Goal: Task Accomplishment & Management: Use online tool/utility

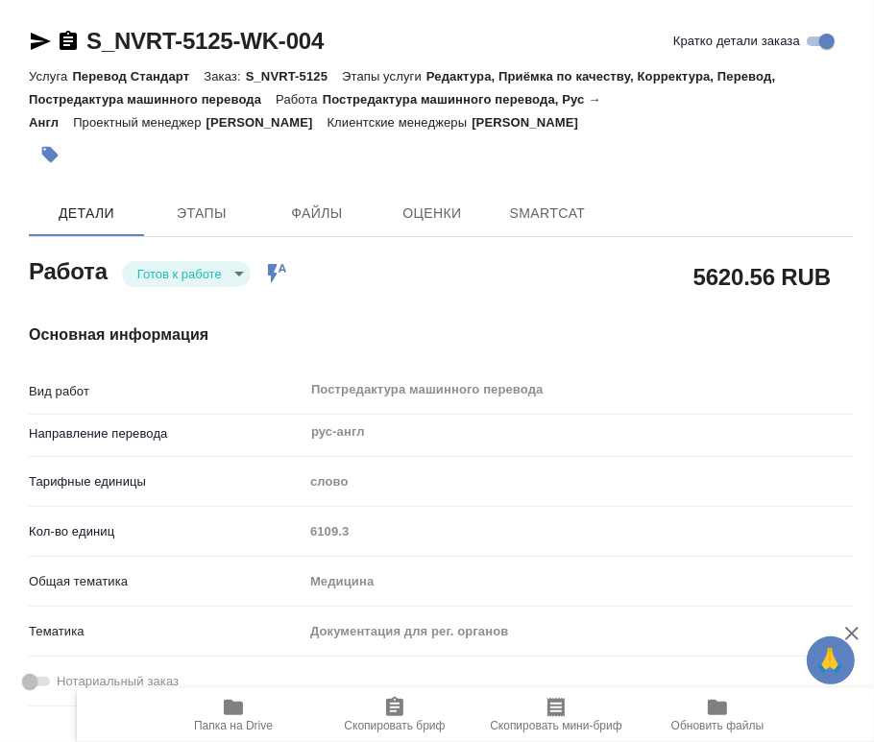
type textarea "x"
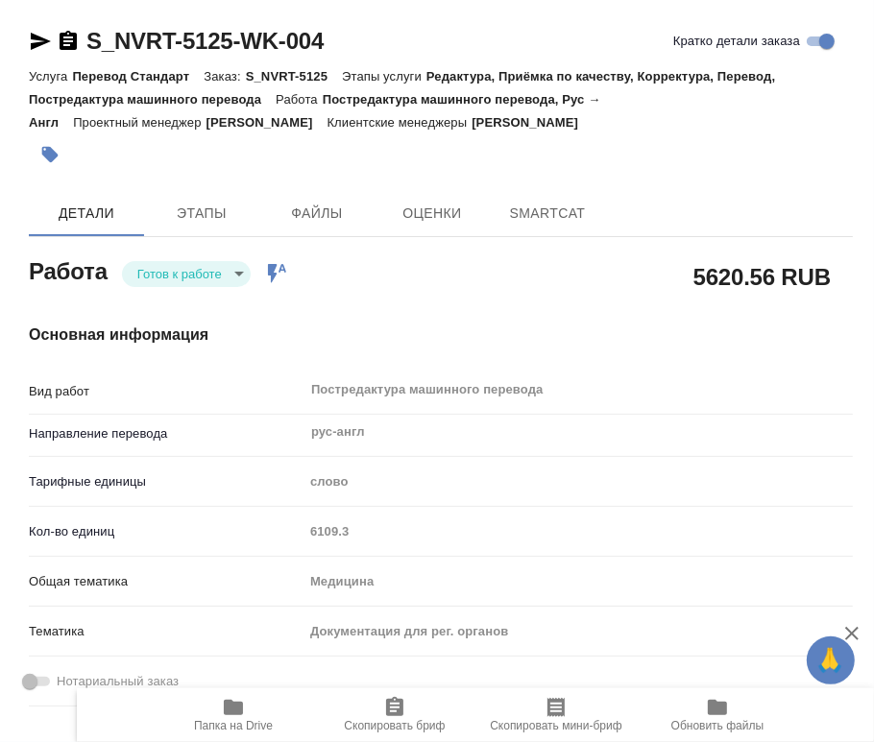
type textarea "x"
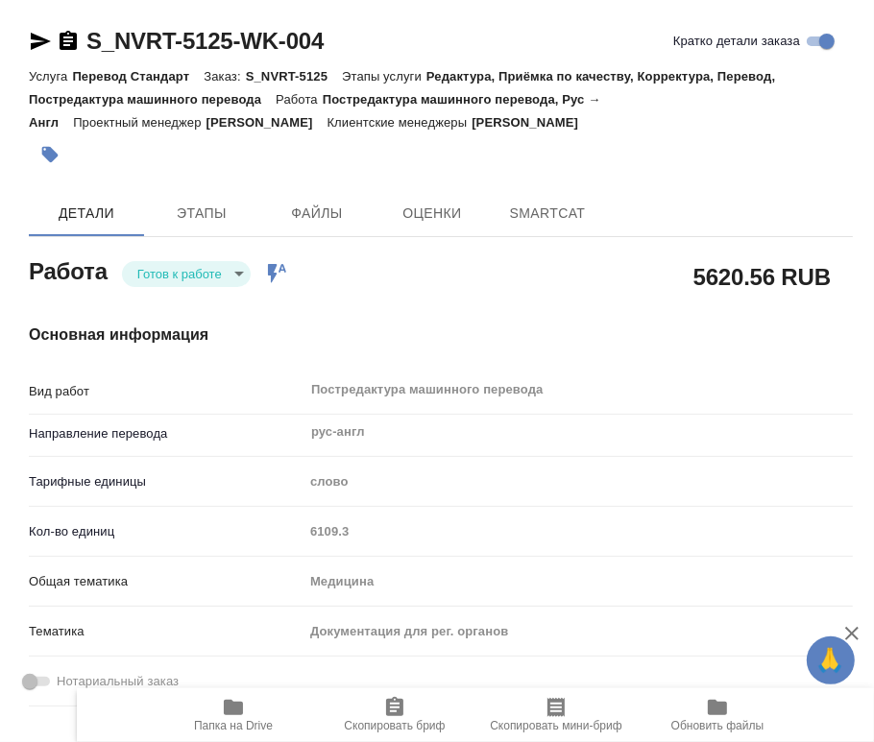
type textarea "x"
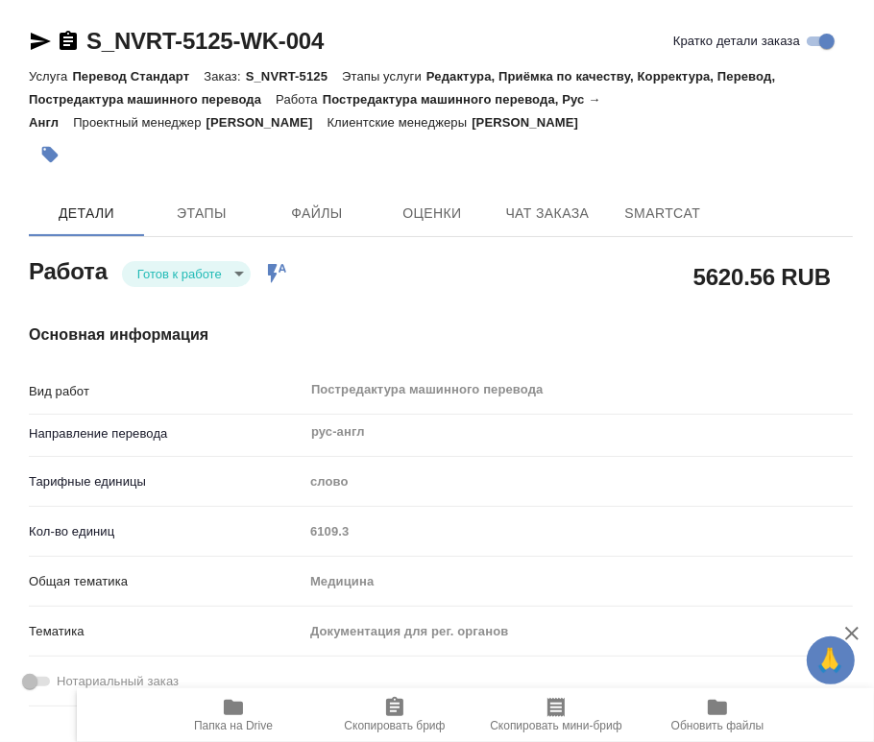
type textarea "x"
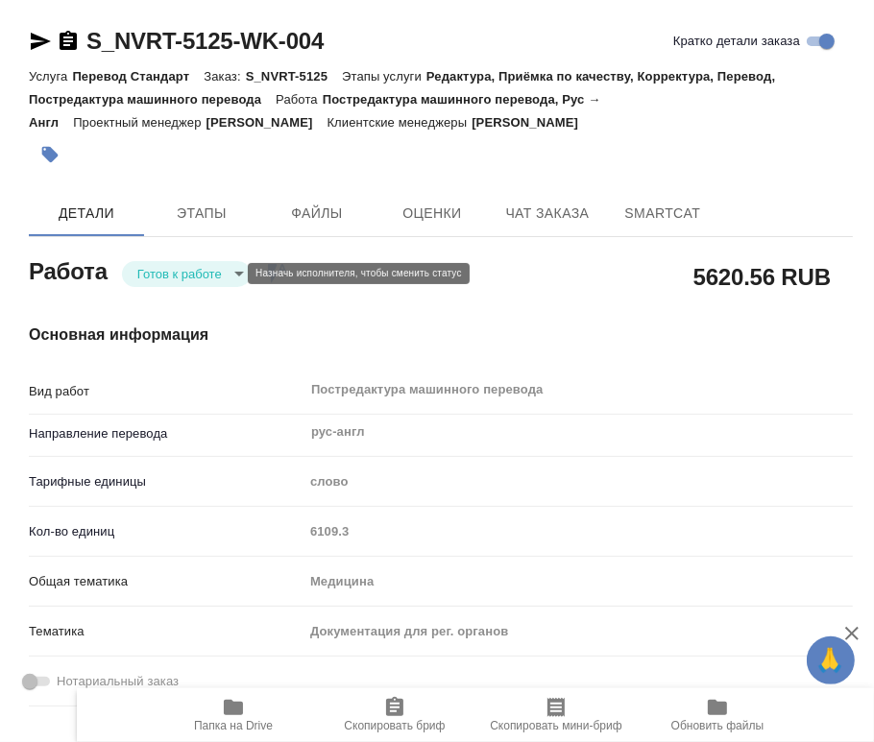
click at [182, 273] on body "🙏 .cls-1 fill:#fff; AWATERA Chernyayeva Tatyana Работы Чаты График Выйти S_NVRT…" at bounding box center [437, 371] width 874 height 742
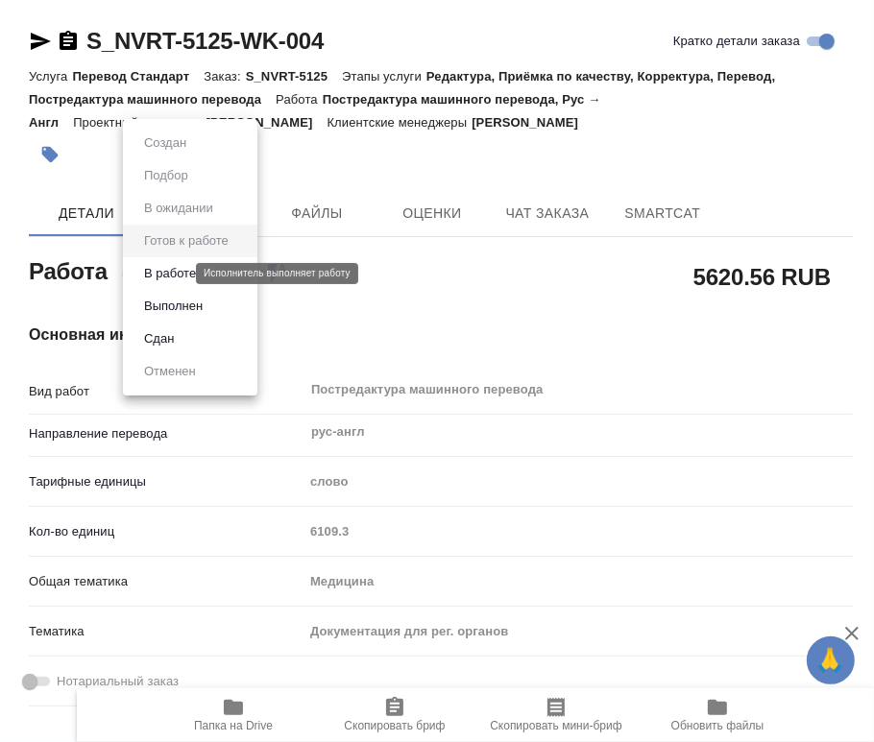
click at [182, 273] on button "В работе" at bounding box center [169, 273] width 63 height 21
type textarea "x"
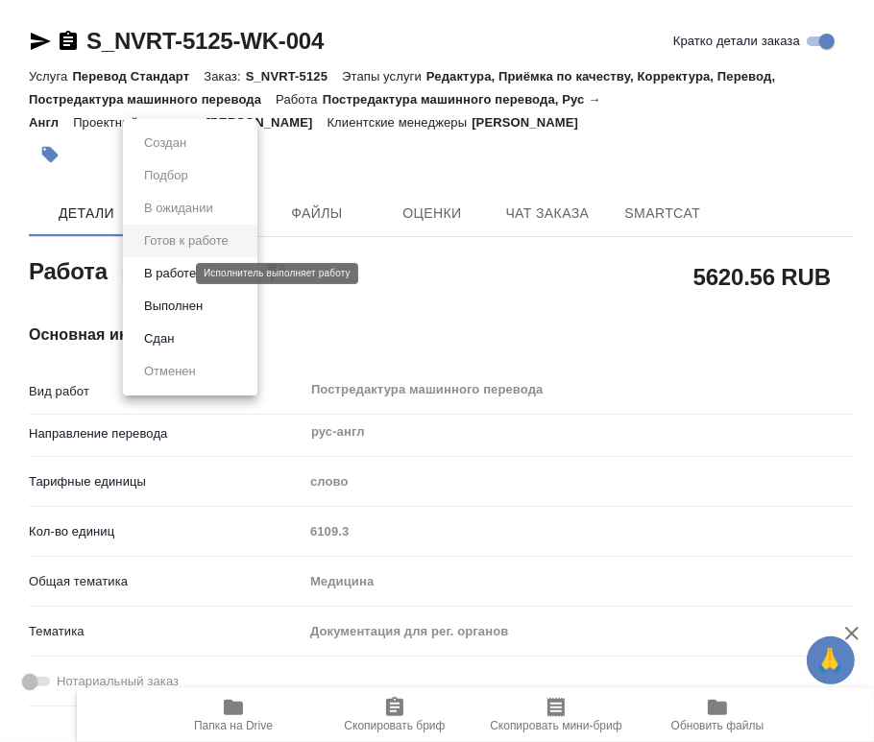
type textarea "x"
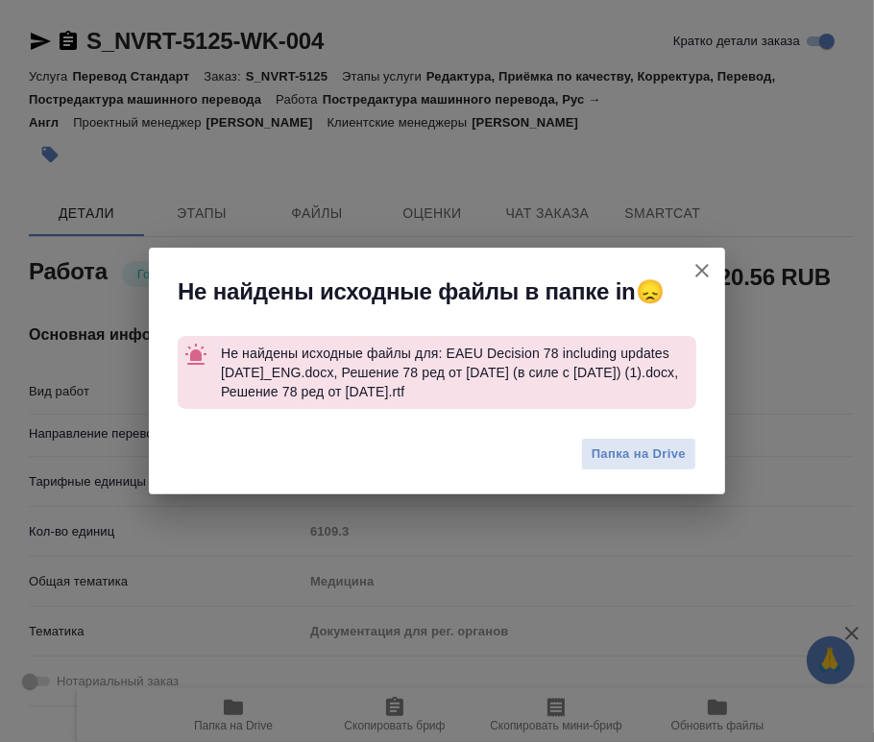
type textarea "x"
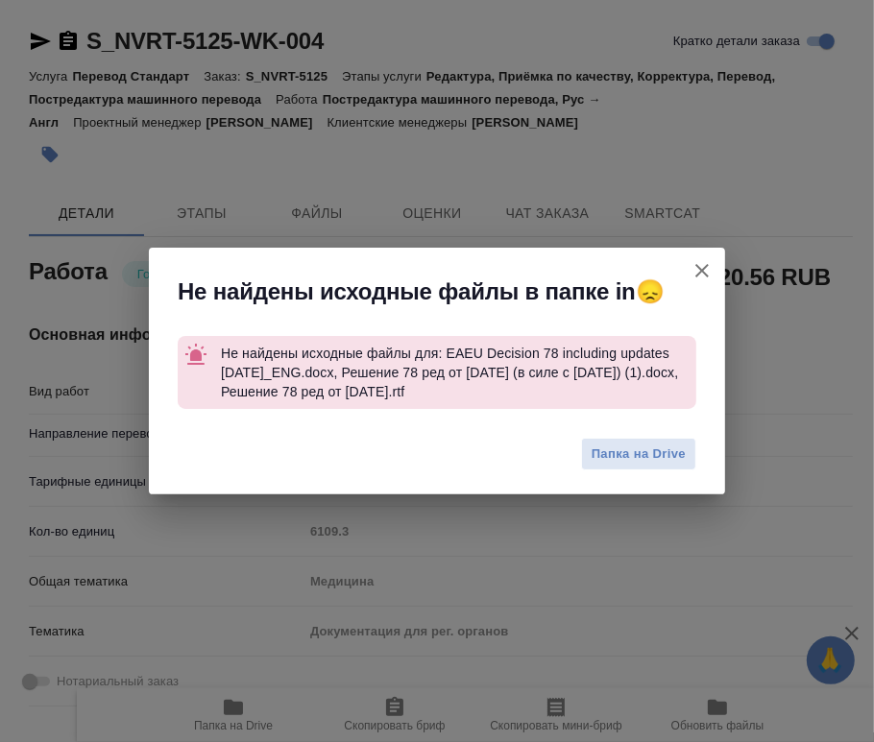
type textarea "x"
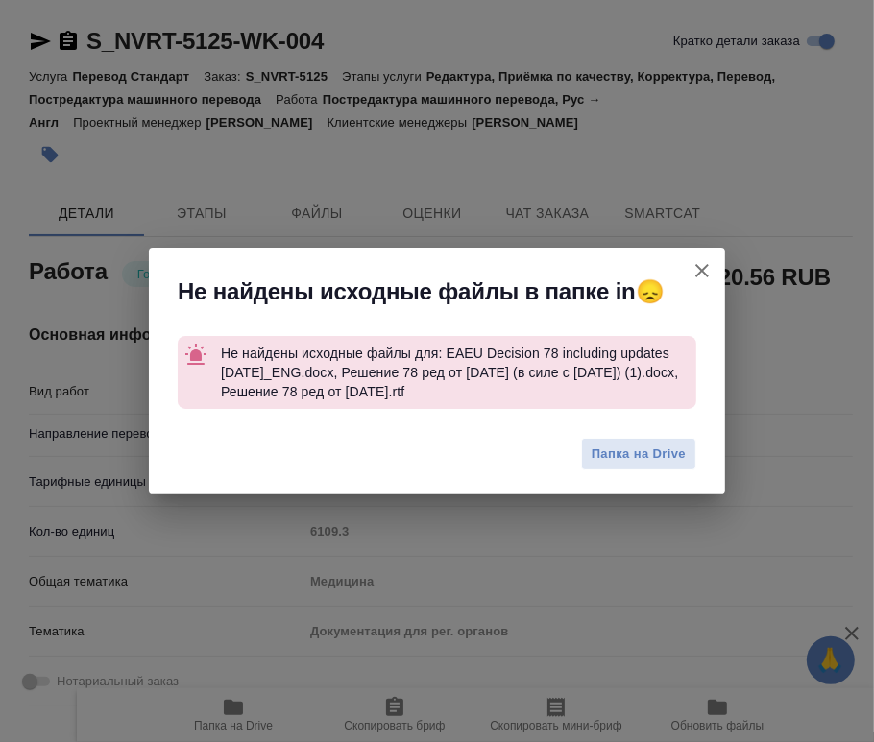
type textarea "x"
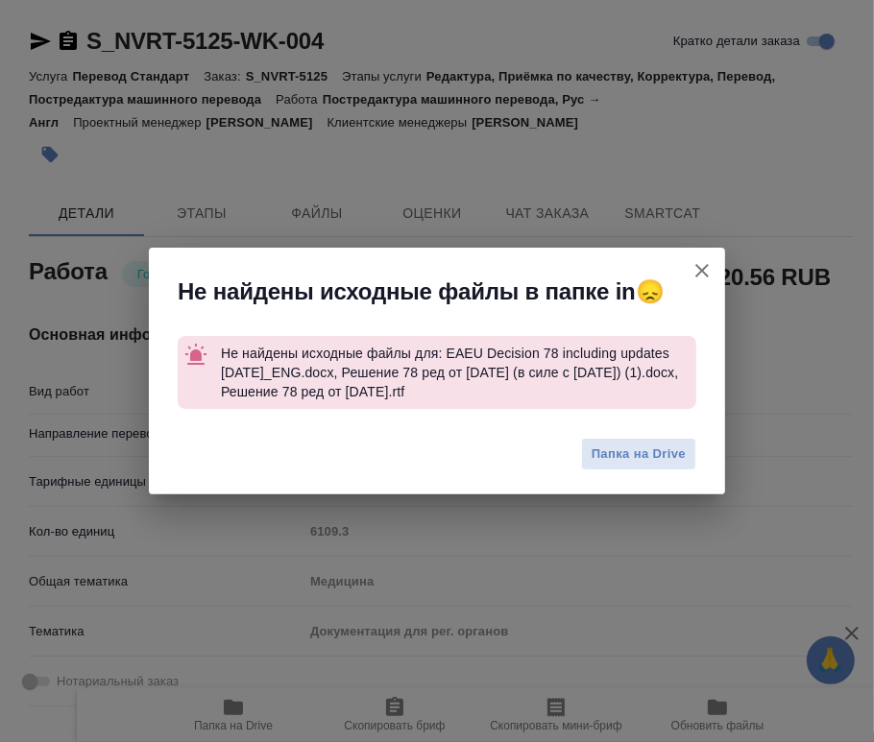
click at [702, 273] on icon "button" at bounding box center [701, 270] width 23 height 23
type textarea "x"
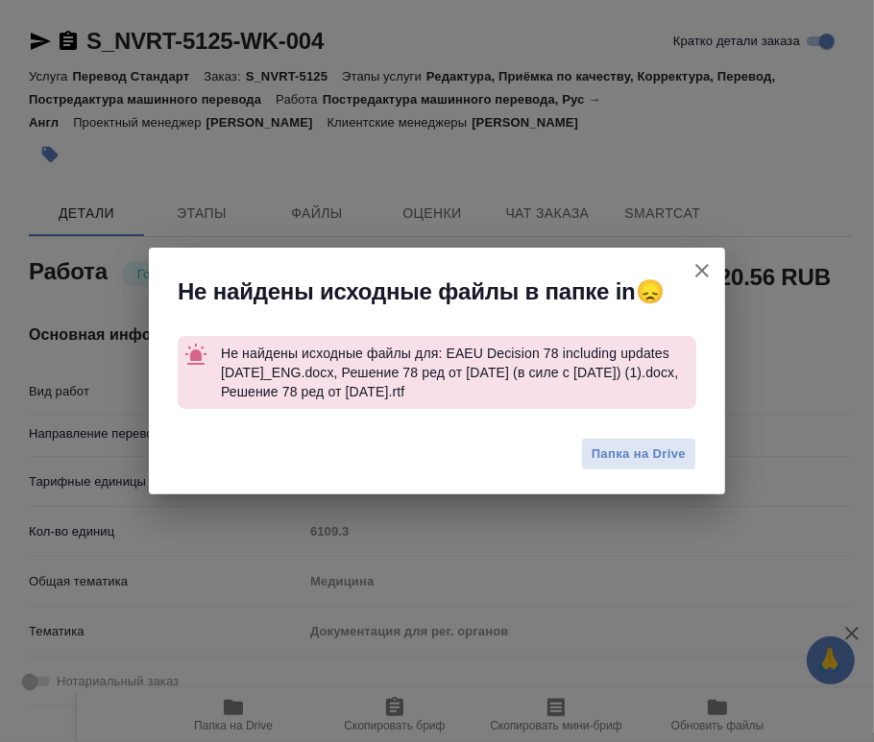
type textarea "x"
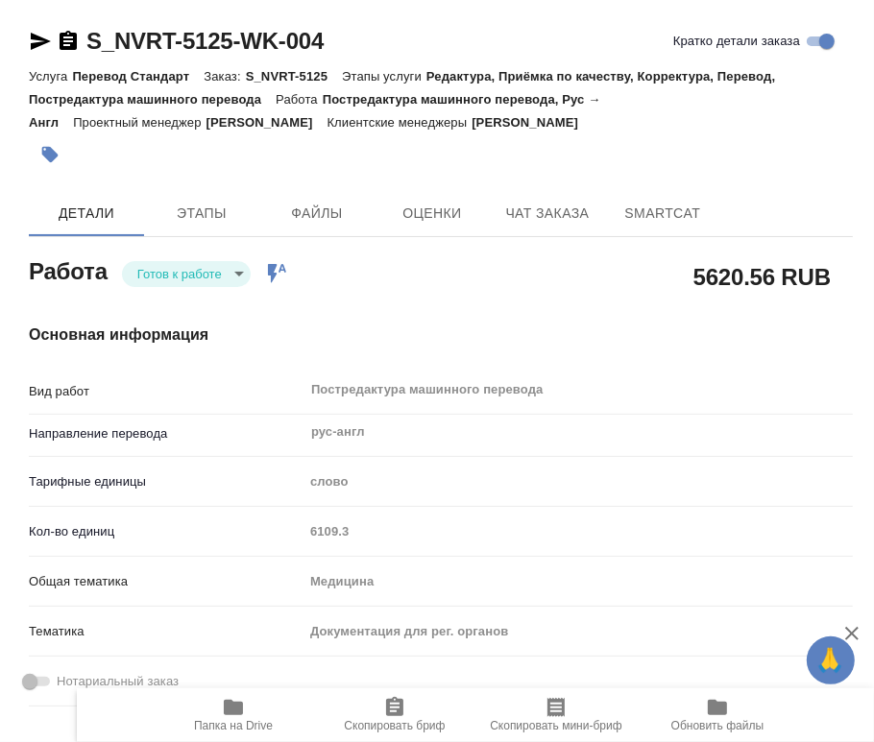
type textarea "x"
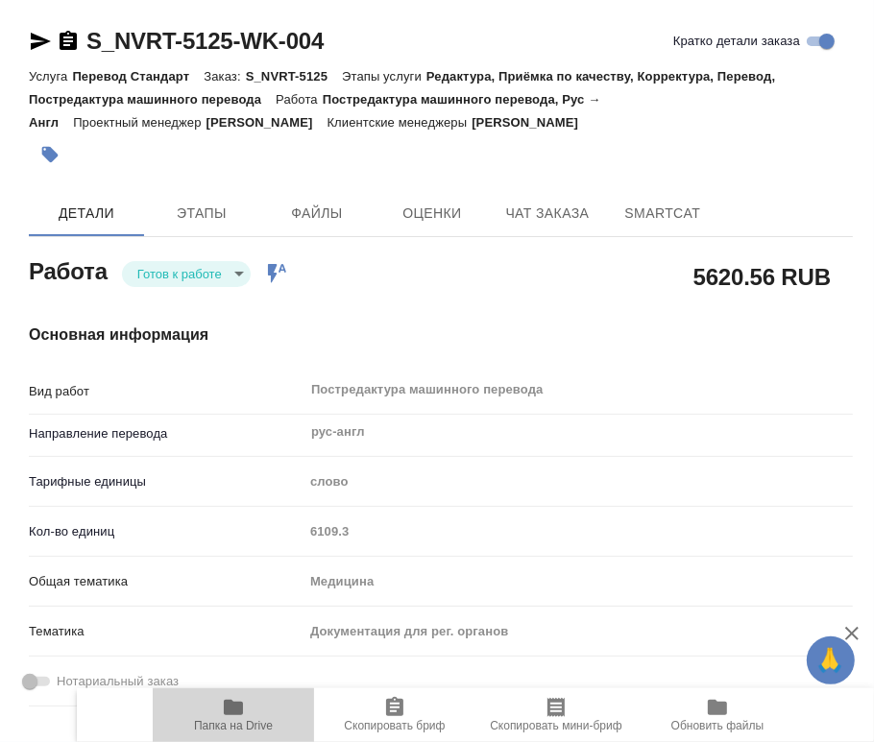
click at [221, 710] on span "Папка на Drive" at bounding box center [233, 714] width 138 height 36
type textarea "x"
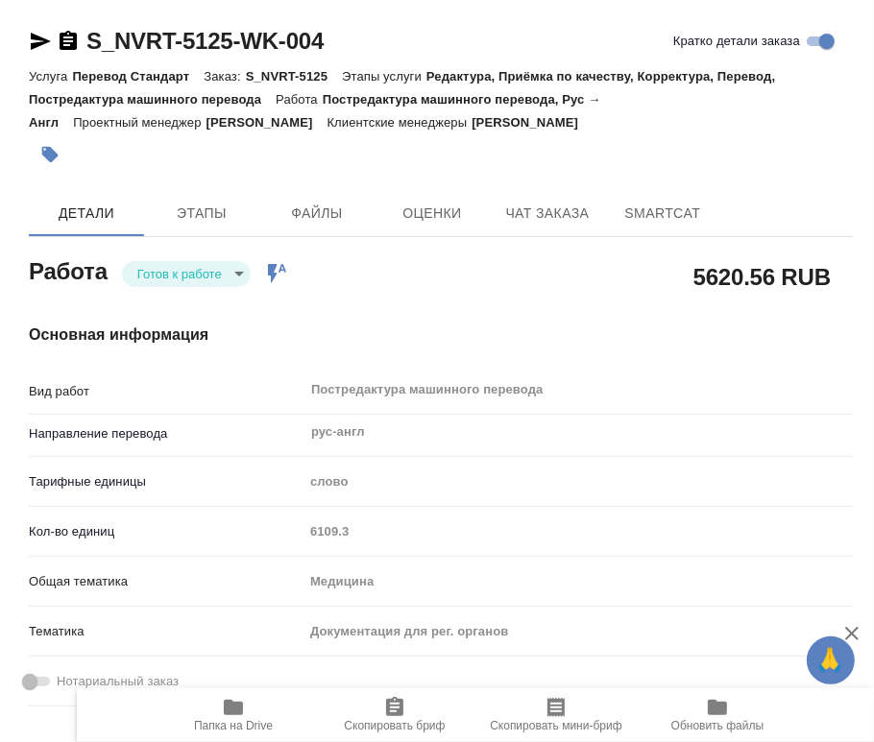
type textarea "x"
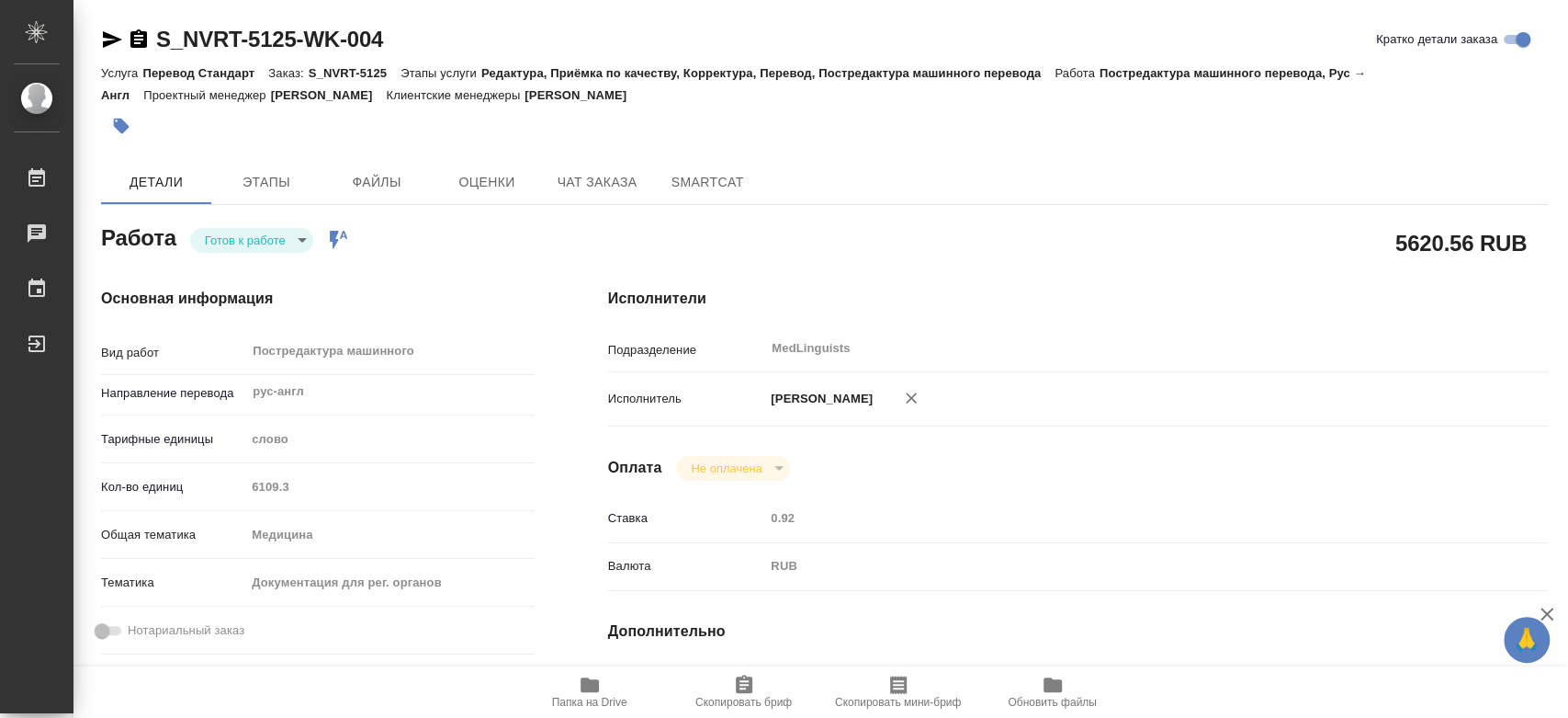
type textarea "x"
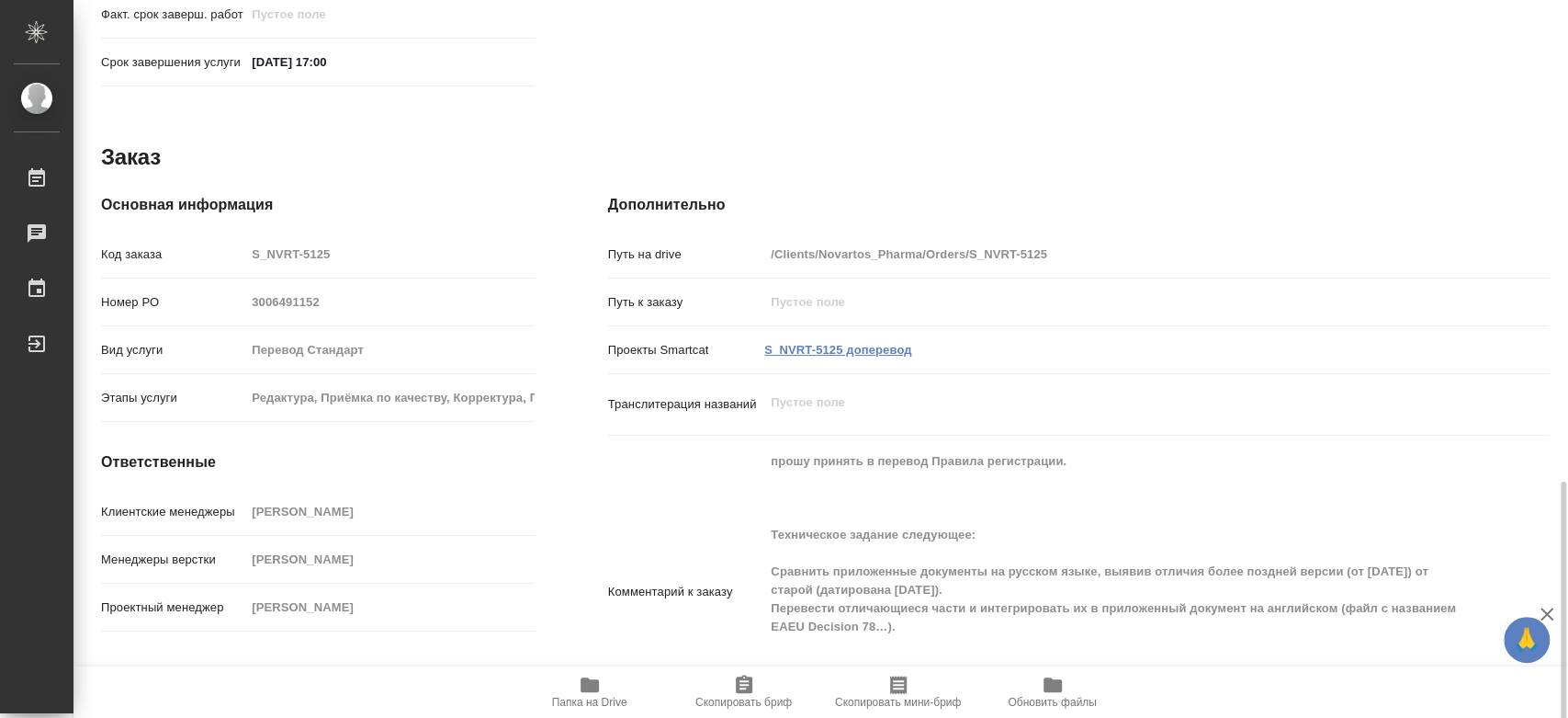
scroll to position [985, 0]
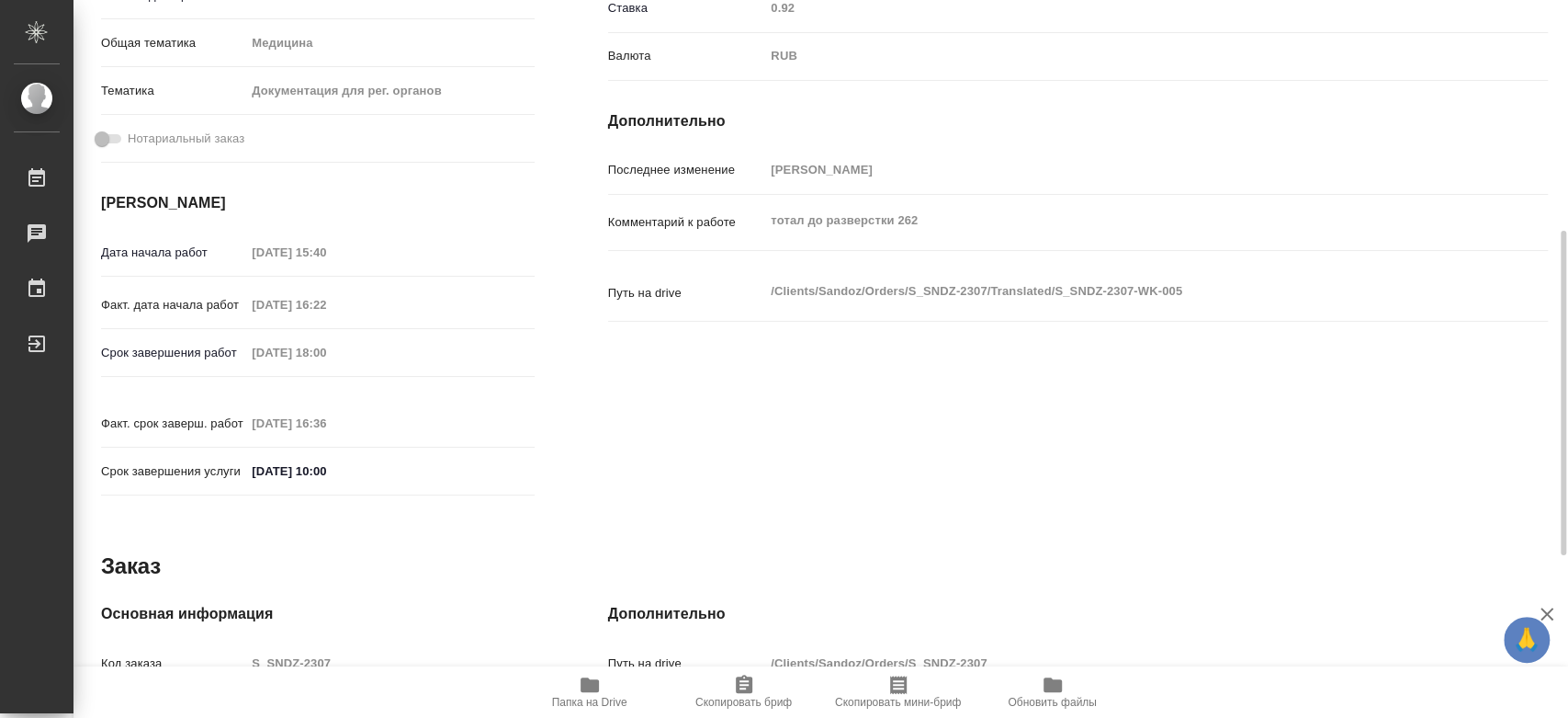
scroll to position [867, 0]
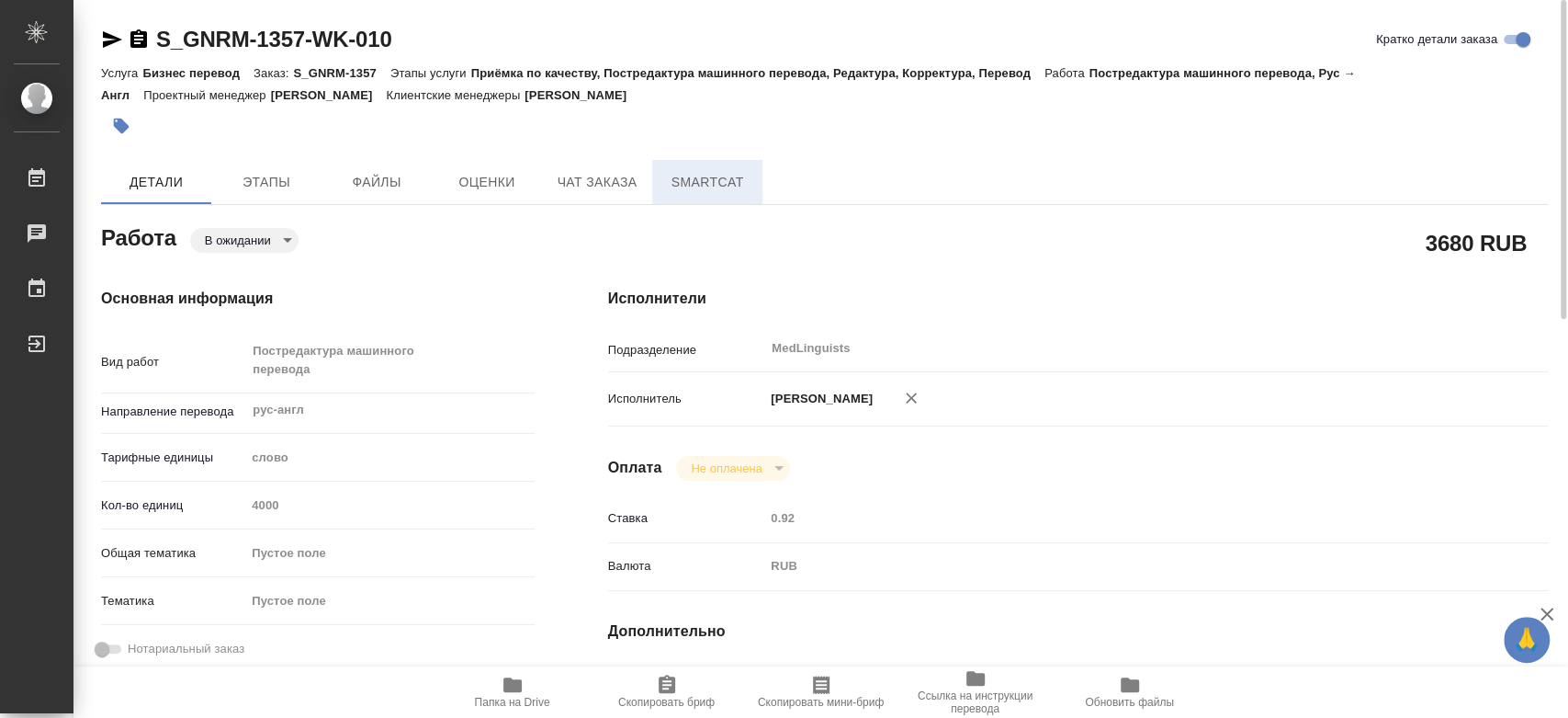
click at [742, 183] on span "SmartCat" at bounding box center [707, 183] width 88 height 23
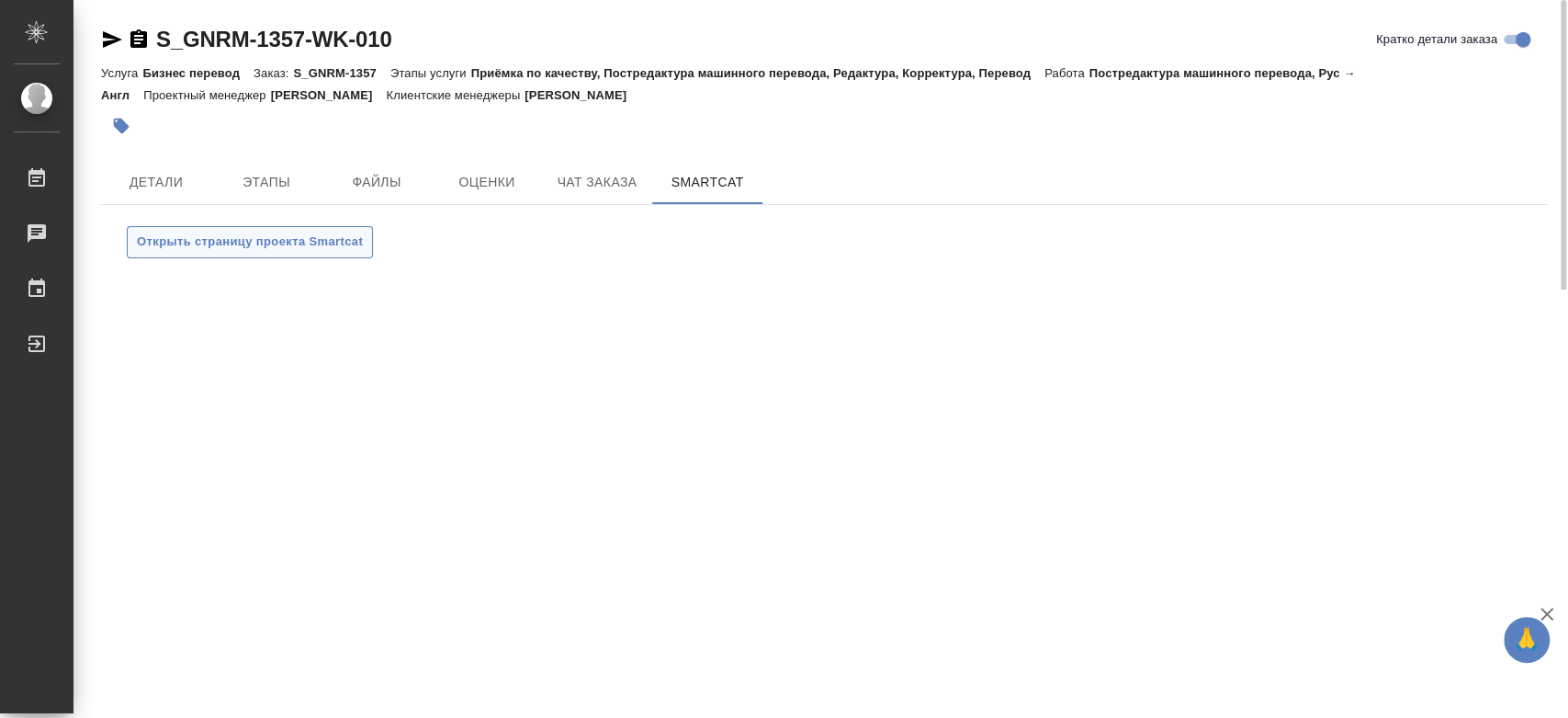
click at [335, 238] on span "Открыть страницу проекта Smartcat" at bounding box center [250, 242] width 226 height 21
click at [162, 174] on span "Детали" at bounding box center [156, 183] width 88 height 23
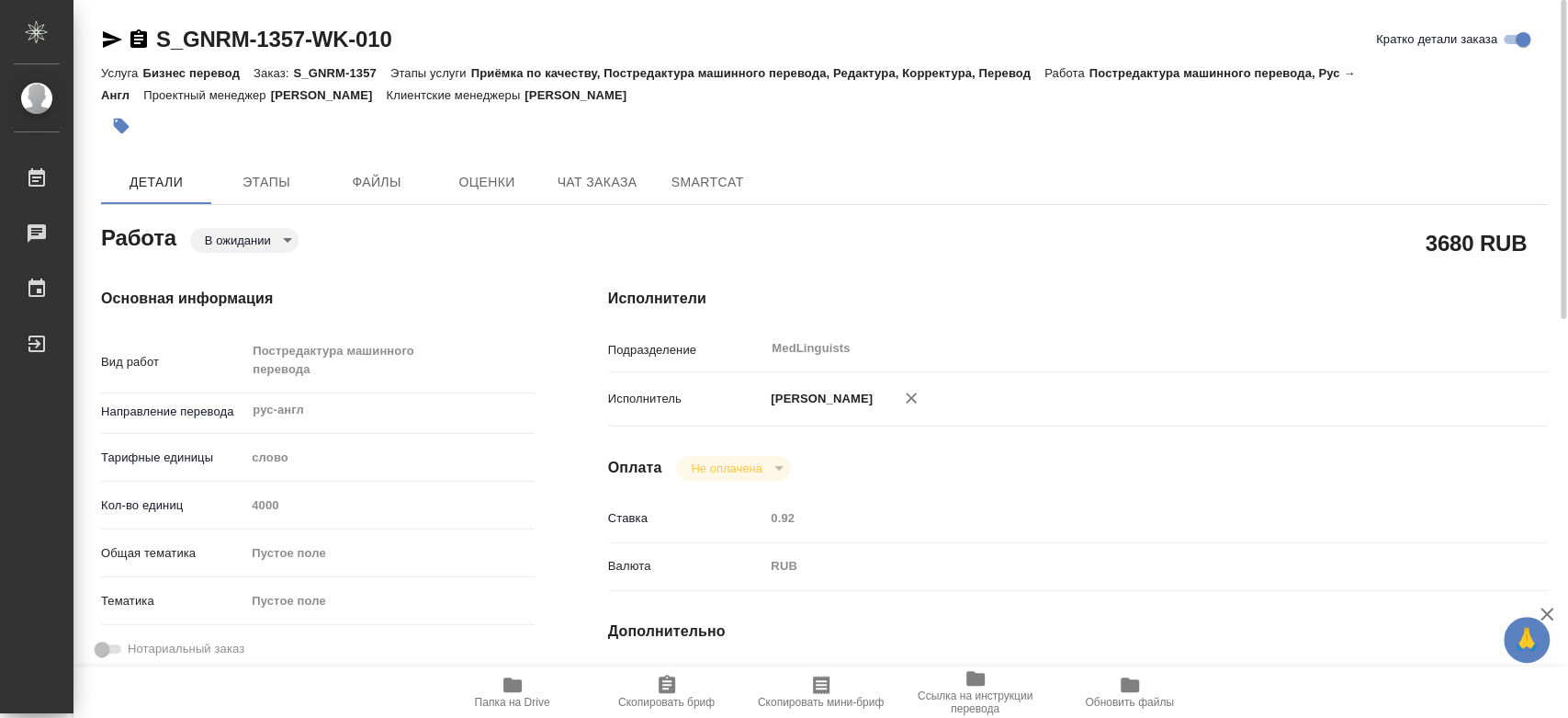
type textarea "x"
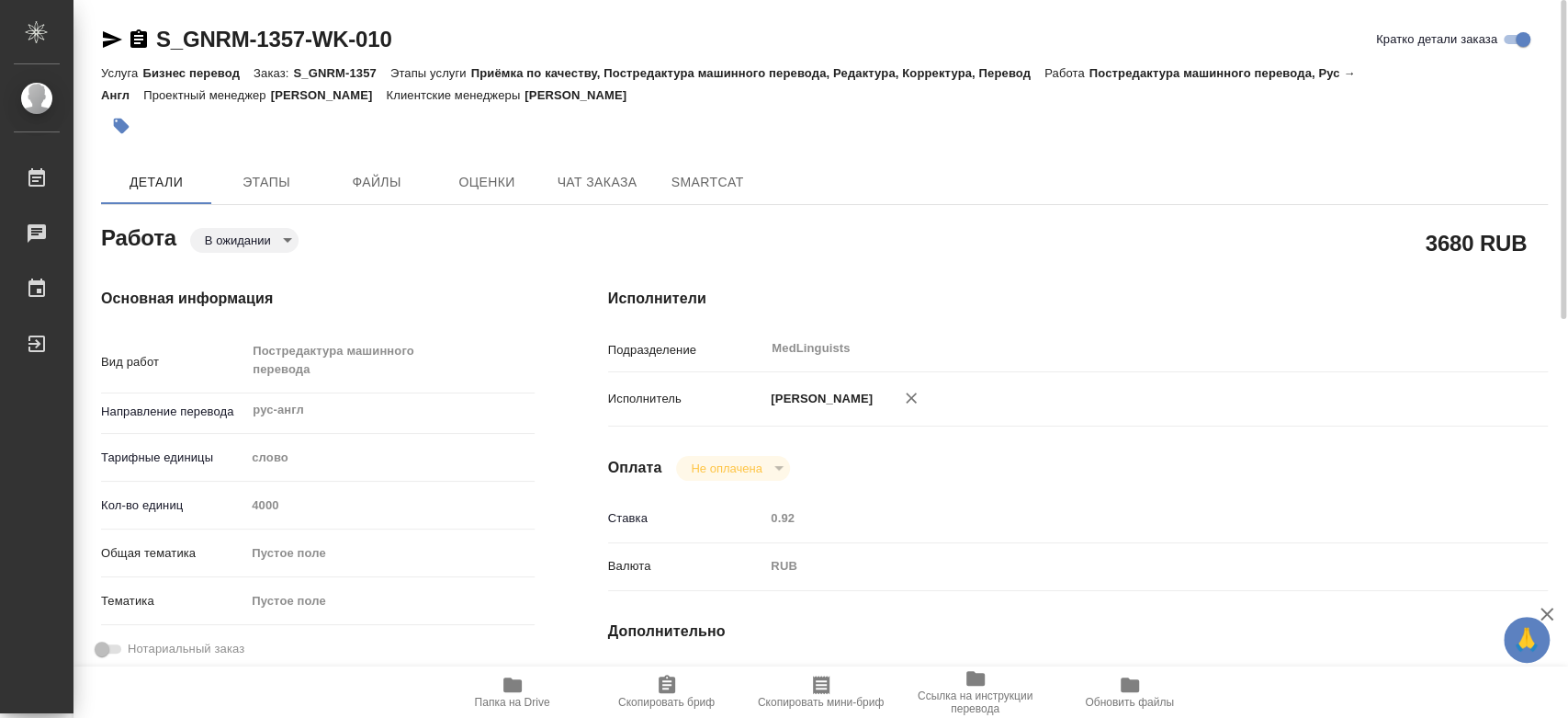
type textarea "x"
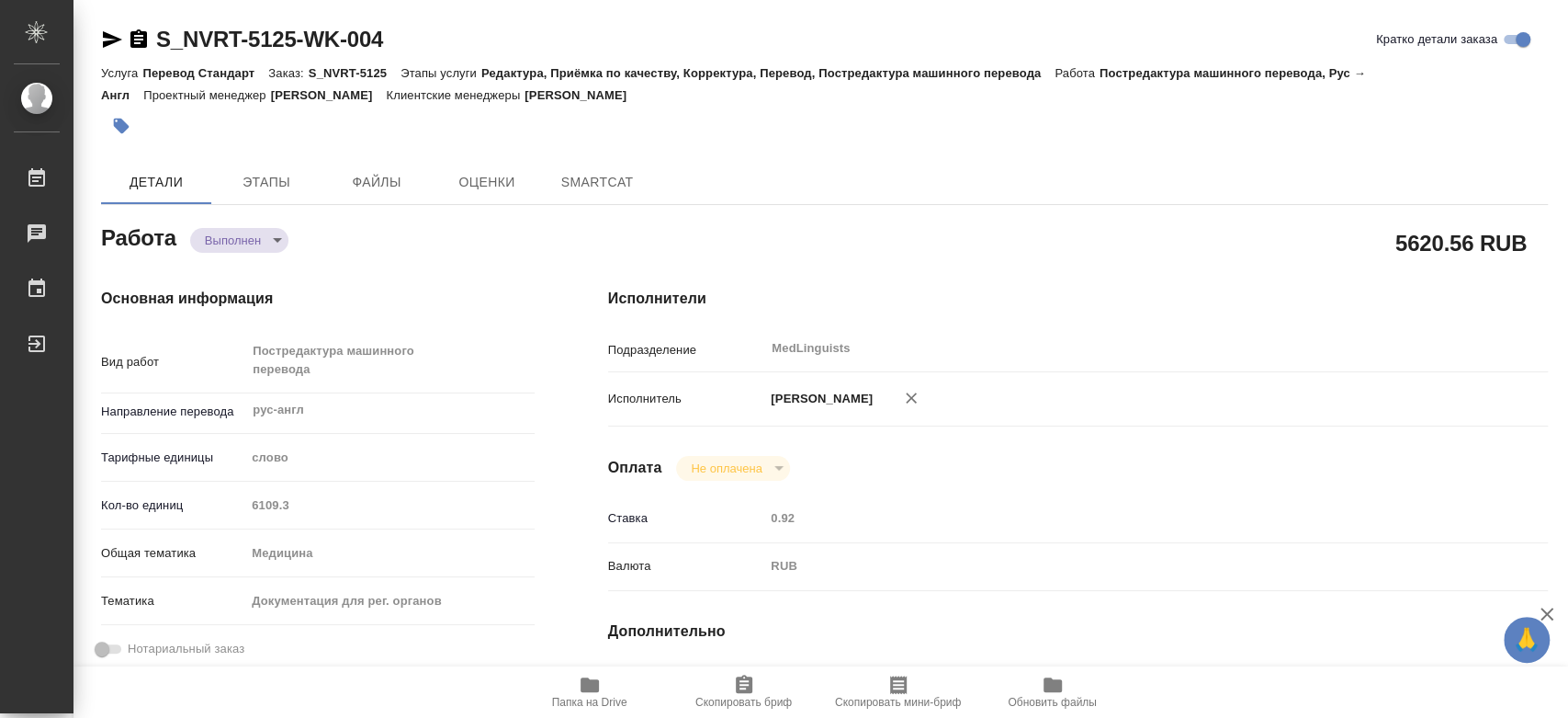
type textarea "x"
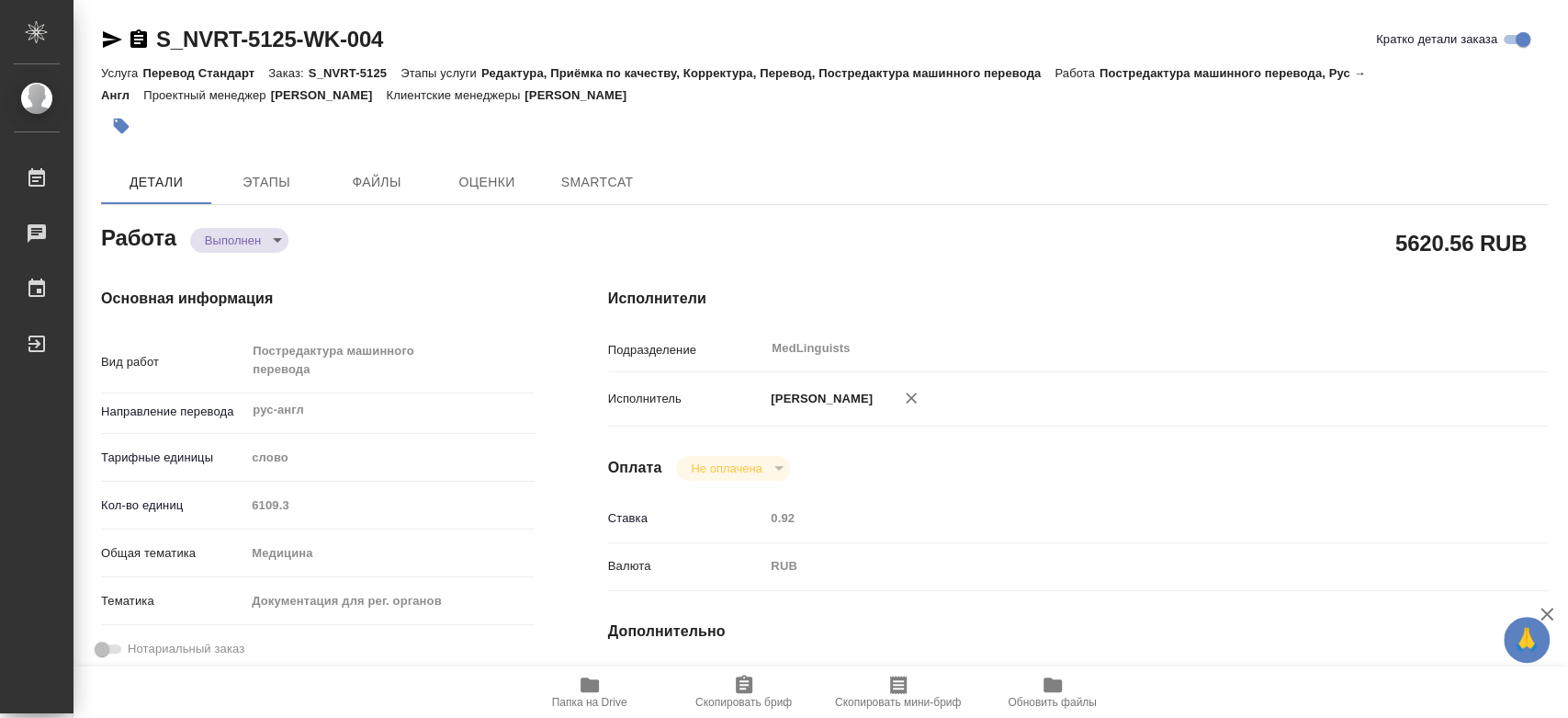
type textarea "x"
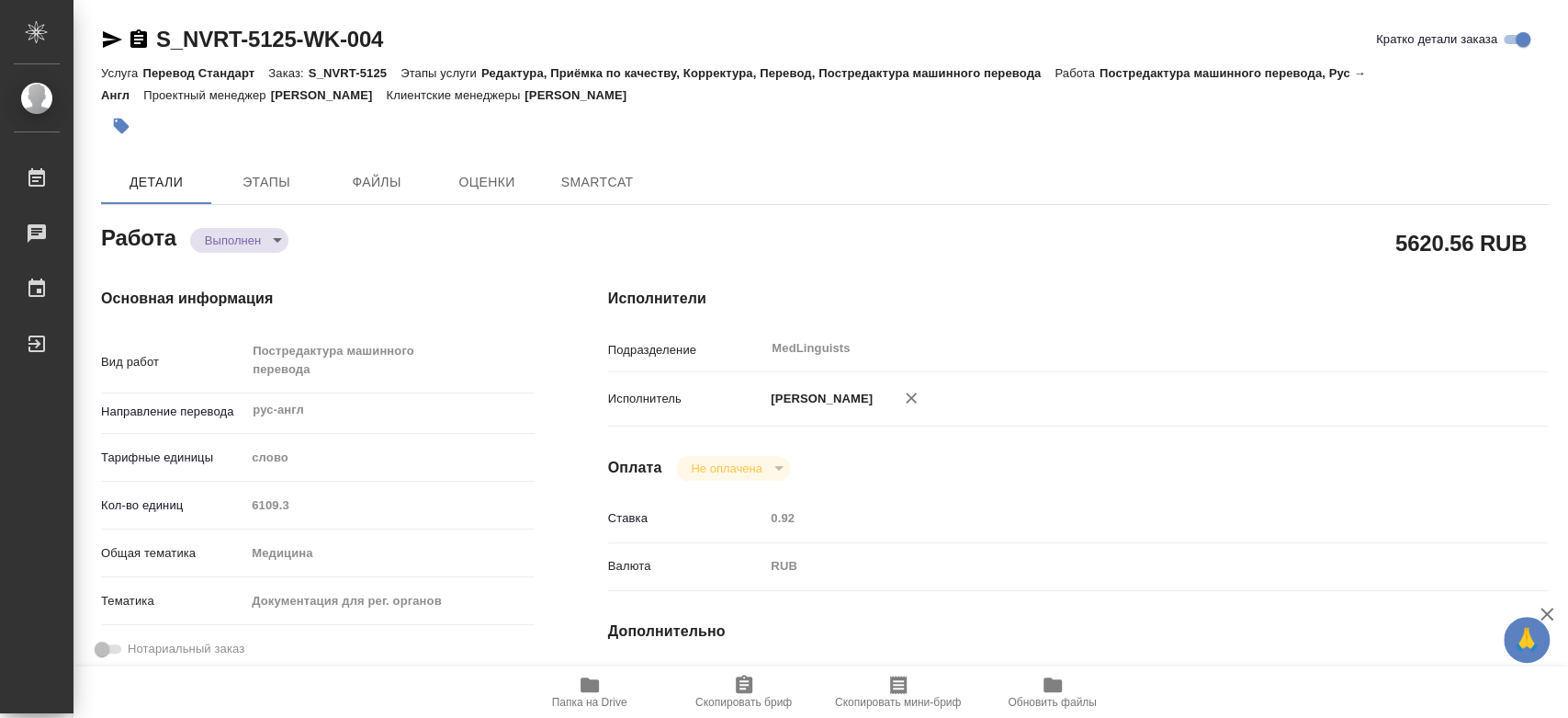
type textarea "x"
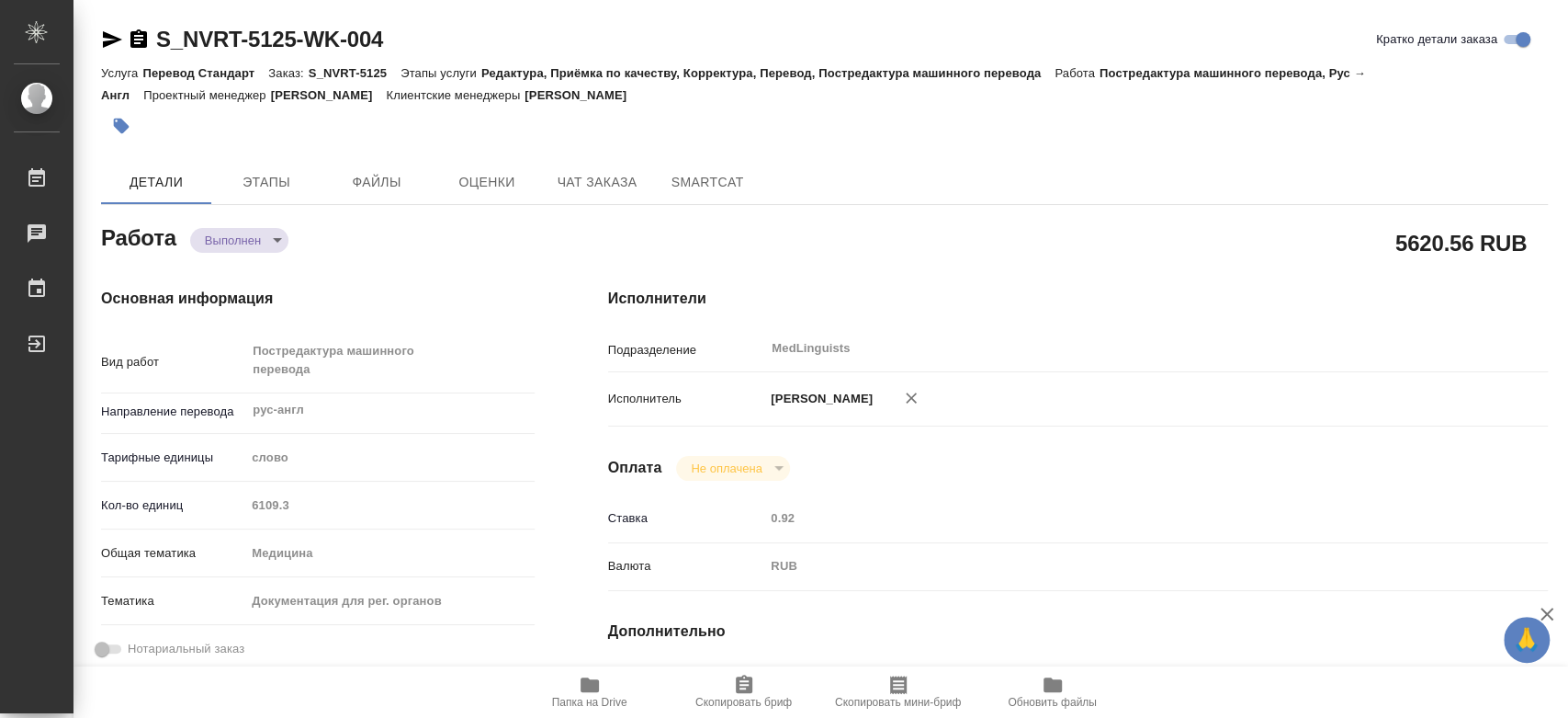
type textarea "x"
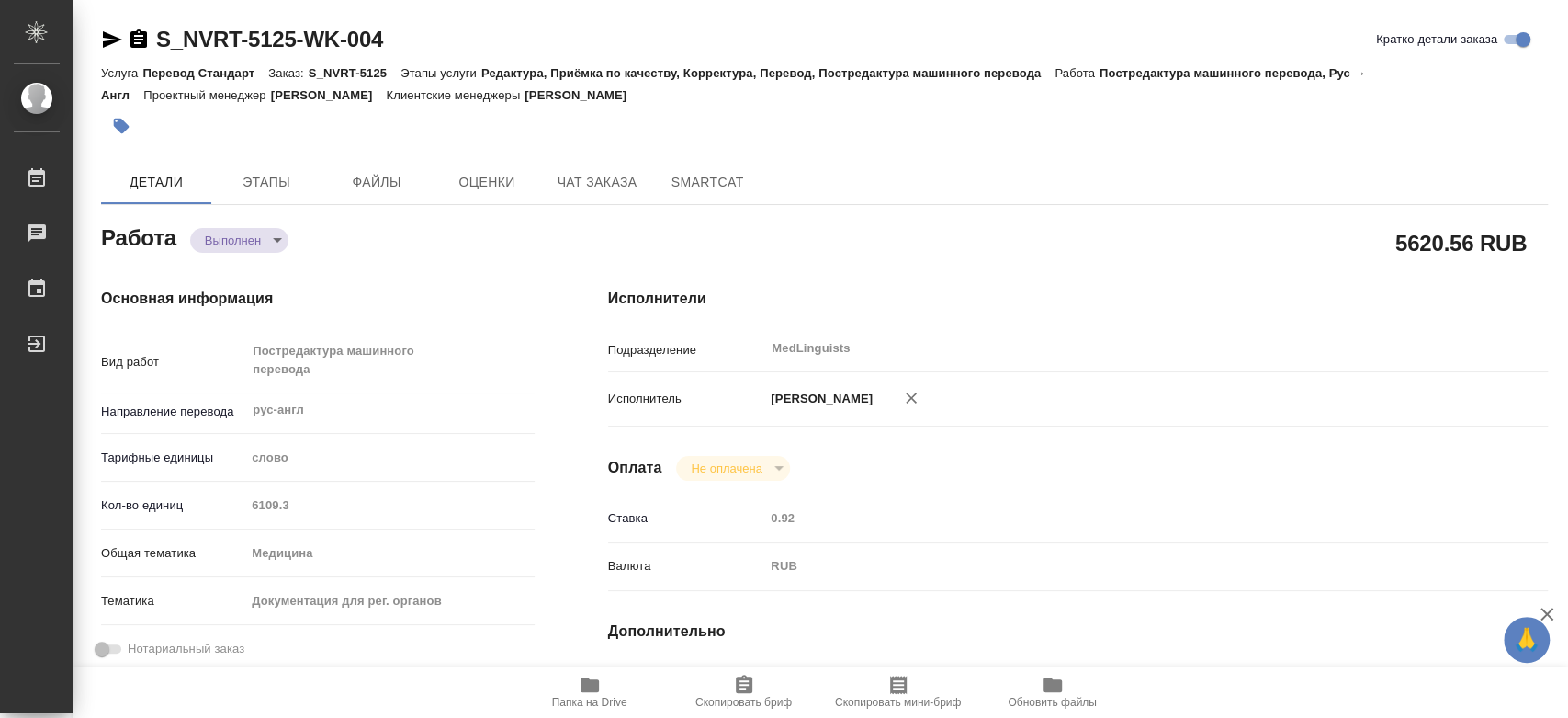
type textarea "x"
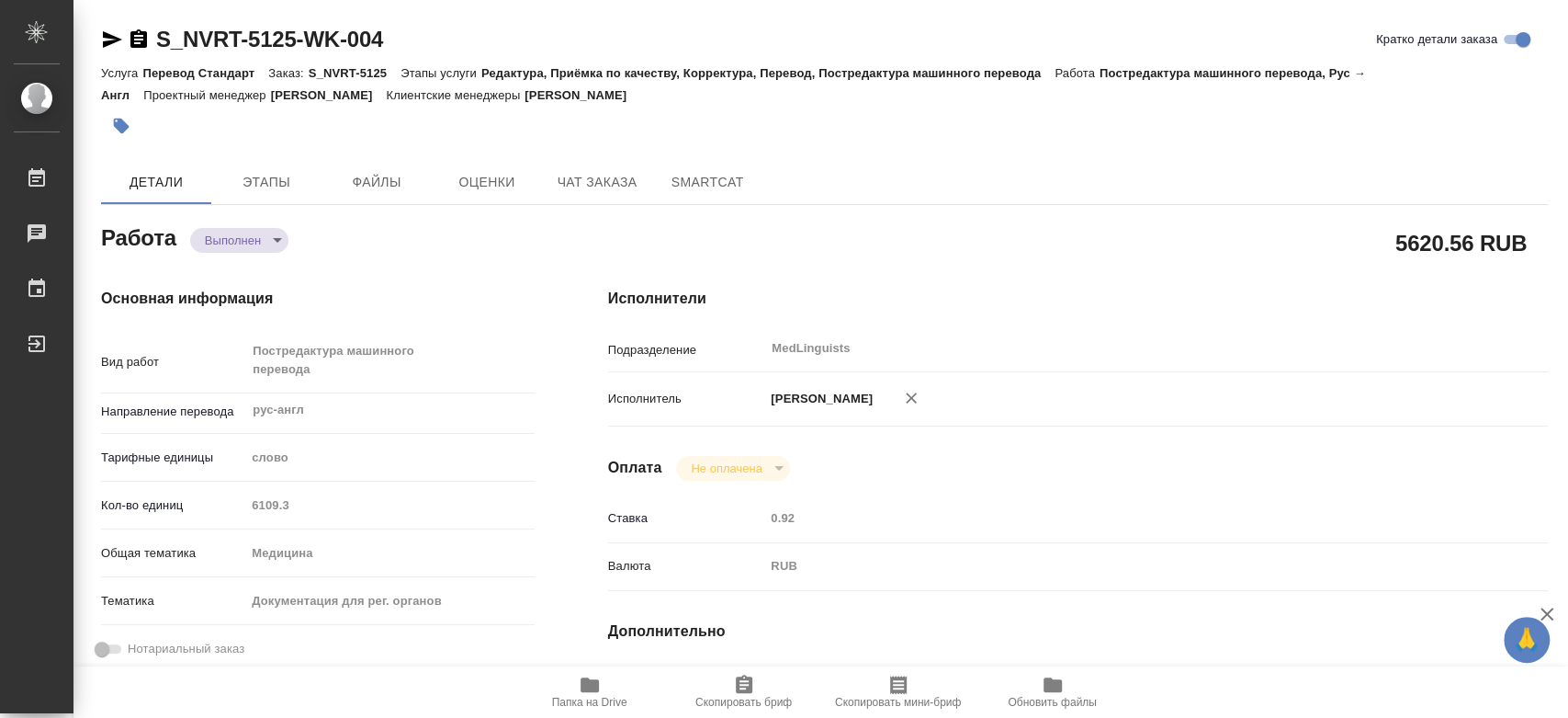
type textarea "x"
